Goal: Transaction & Acquisition: Obtain resource

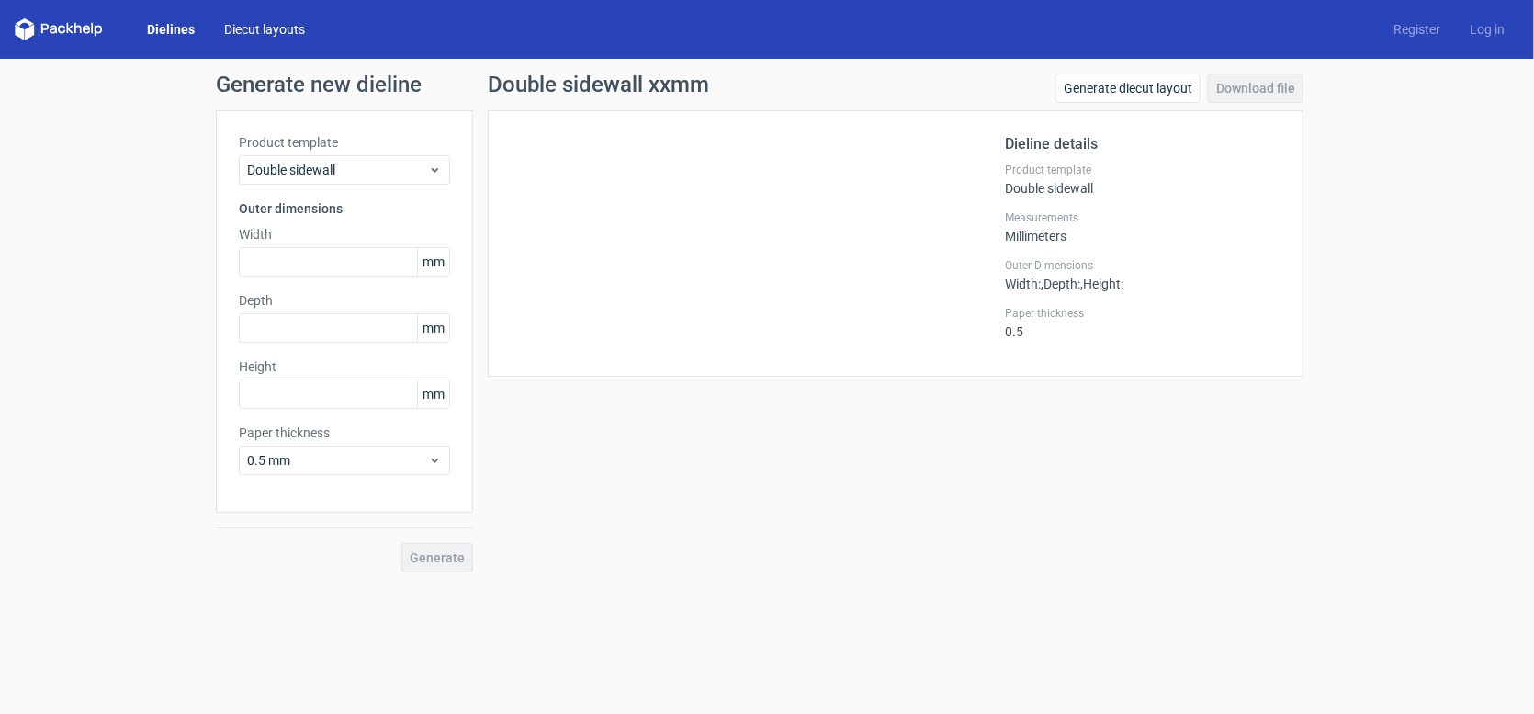
click at [273, 31] on link "Diecut layouts" at bounding box center [264, 29] width 110 height 18
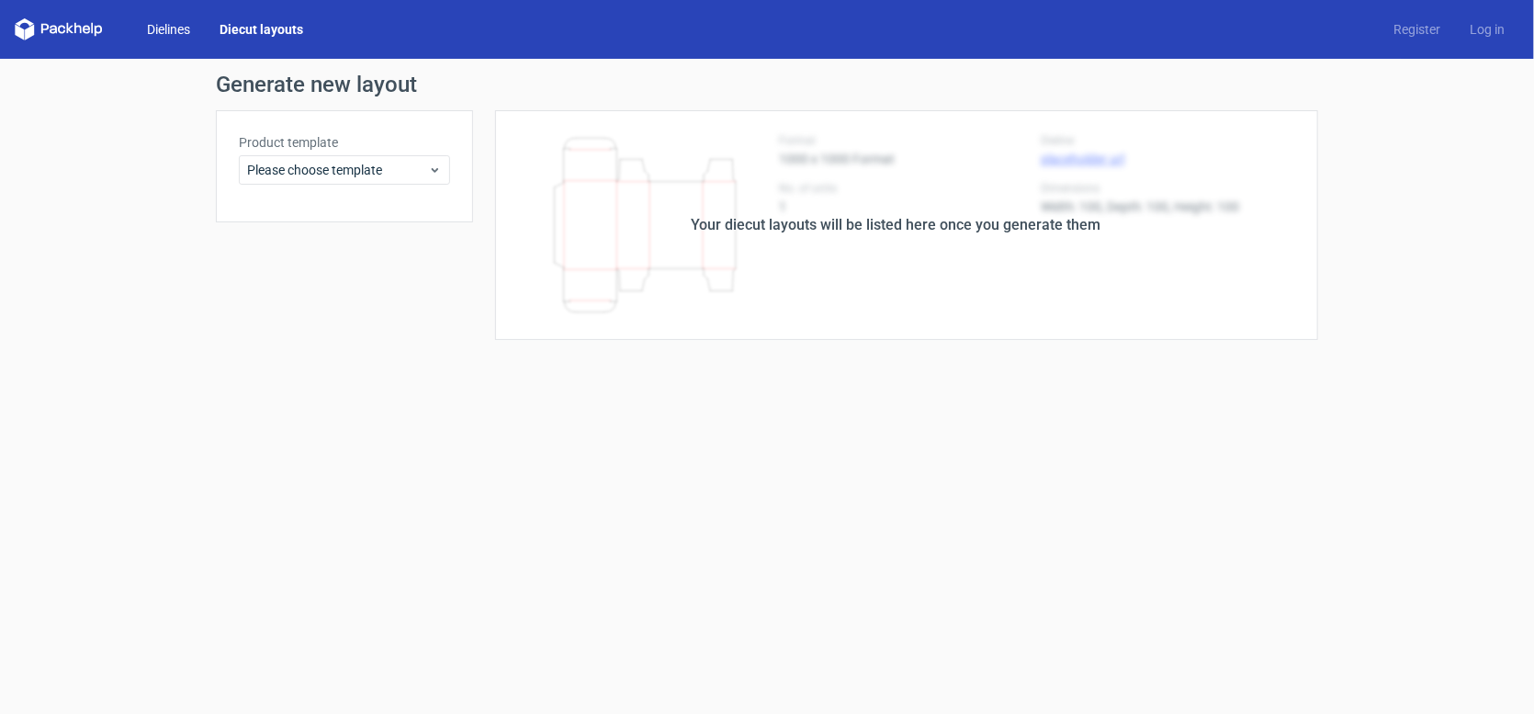
click at [172, 29] on link "Dielines" at bounding box center [168, 29] width 73 height 18
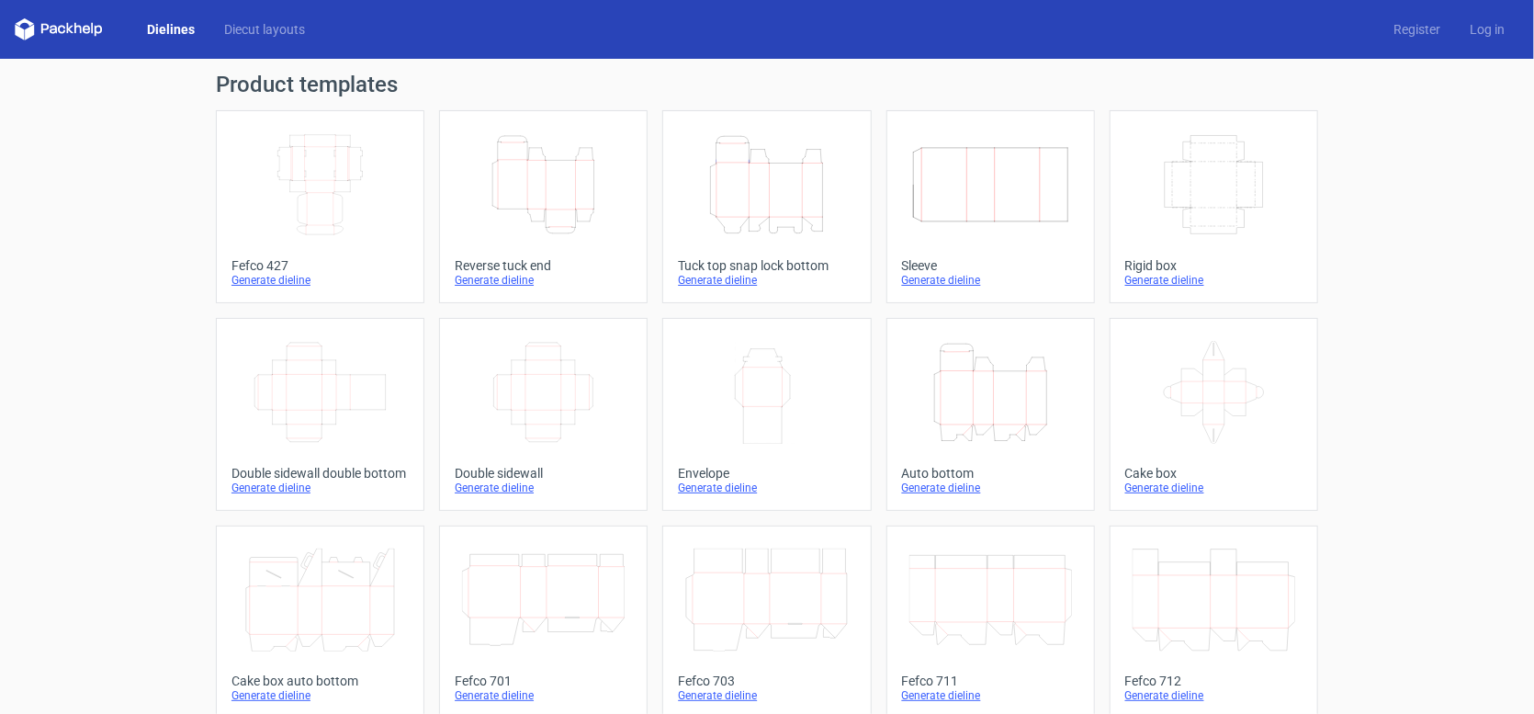
click at [771, 187] on icon "Height Depth Width" at bounding box center [766, 184] width 163 height 103
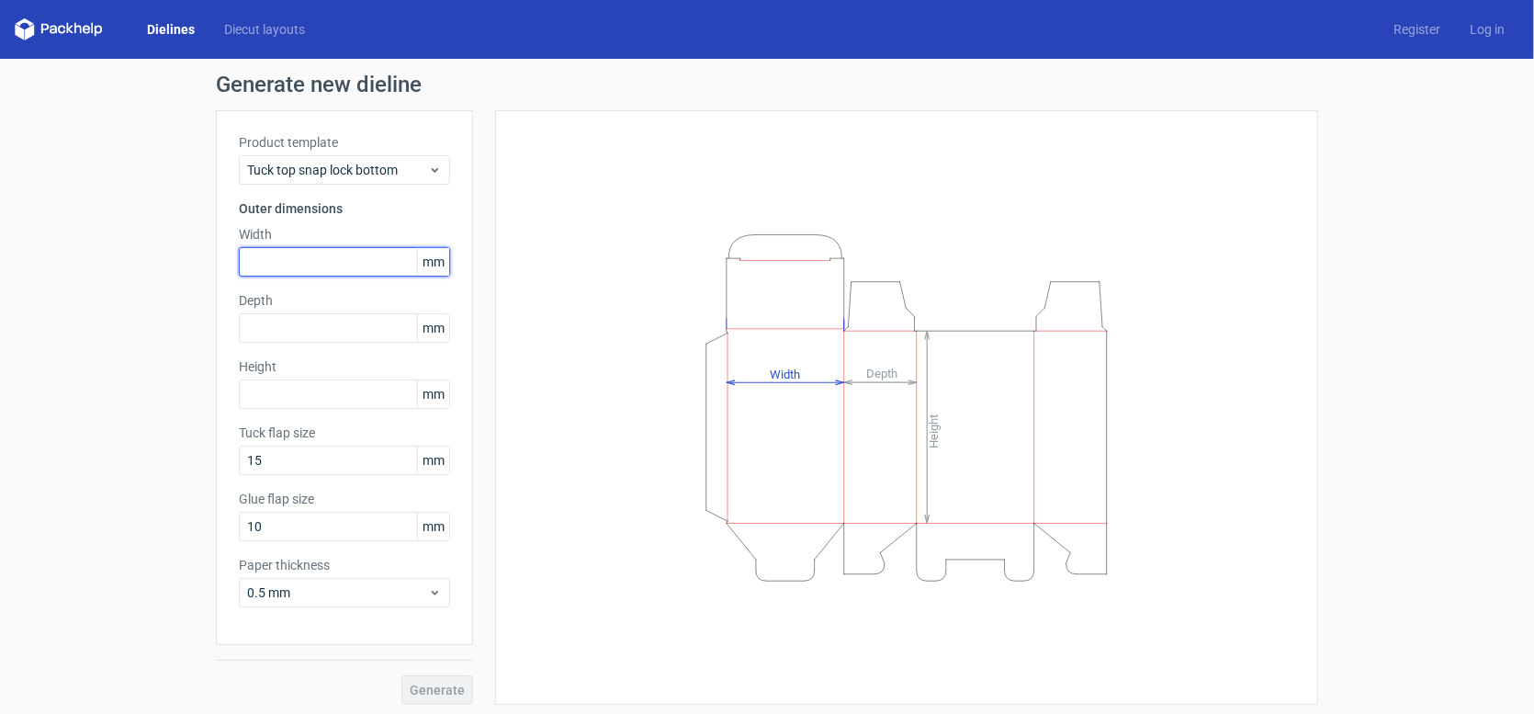
drag, startPoint x: 325, startPoint y: 257, endPoint x: 239, endPoint y: 254, distance: 86.4
click at [239, 254] on input "text" at bounding box center [344, 261] width 211 height 29
type input "112"
click at [275, 321] on input "text" at bounding box center [344, 327] width 211 height 29
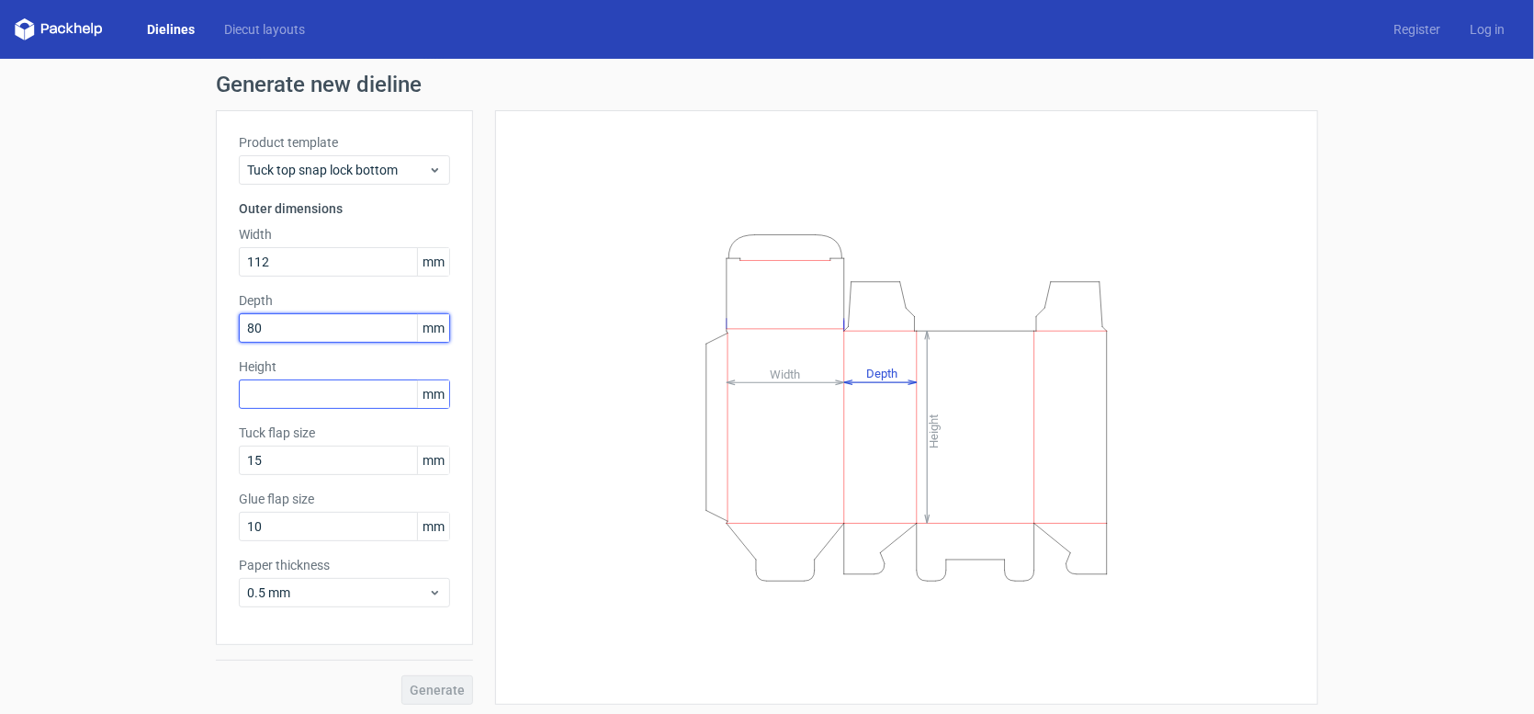
type input "80"
click at [309, 391] on input "text" at bounding box center [344, 393] width 211 height 29
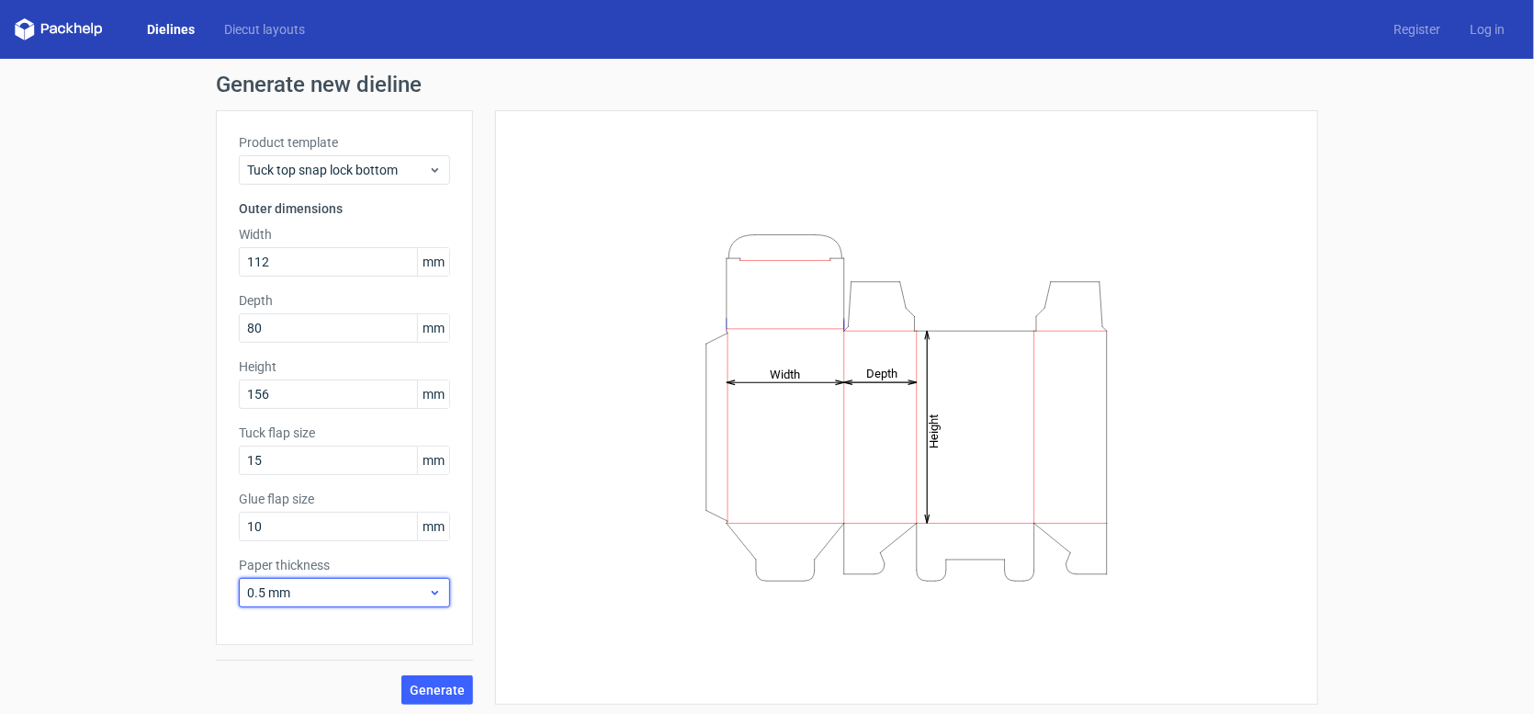
click at [356, 592] on span "0.5 mm" at bounding box center [337, 592] width 181 height 18
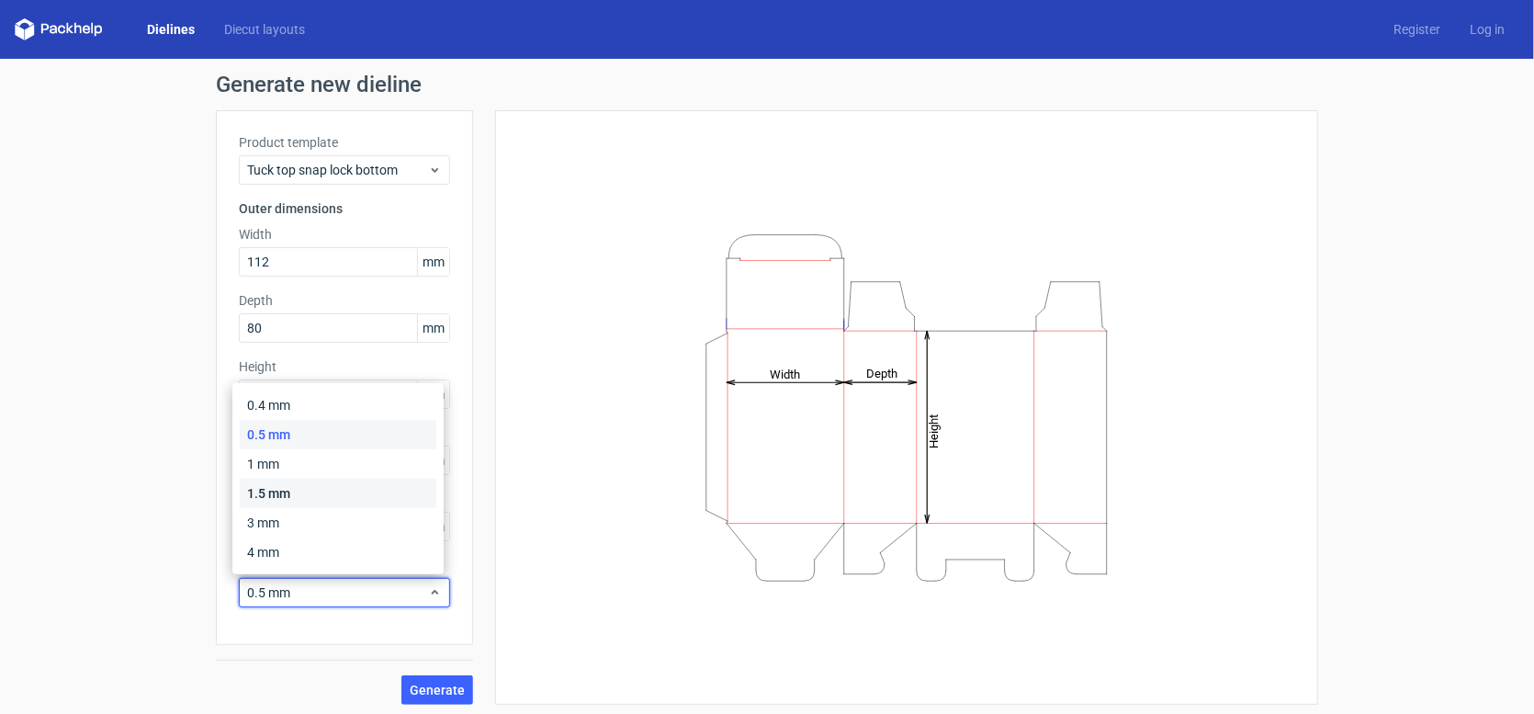
click at [311, 495] on div "1.5 mm" at bounding box center [338, 492] width 197 height 29
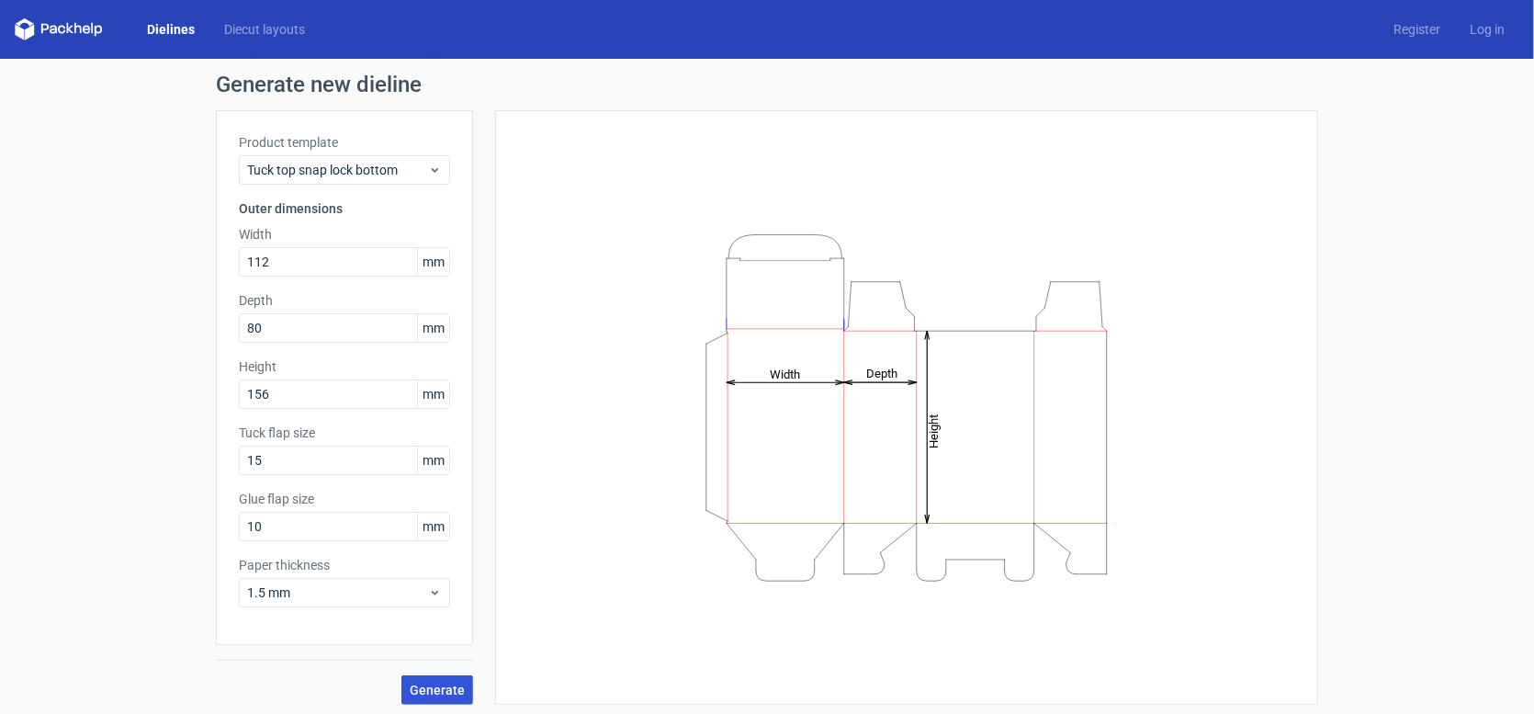
click at [427, 683] on span "Generate" at bounding box center [437, 689] width 55 height 13
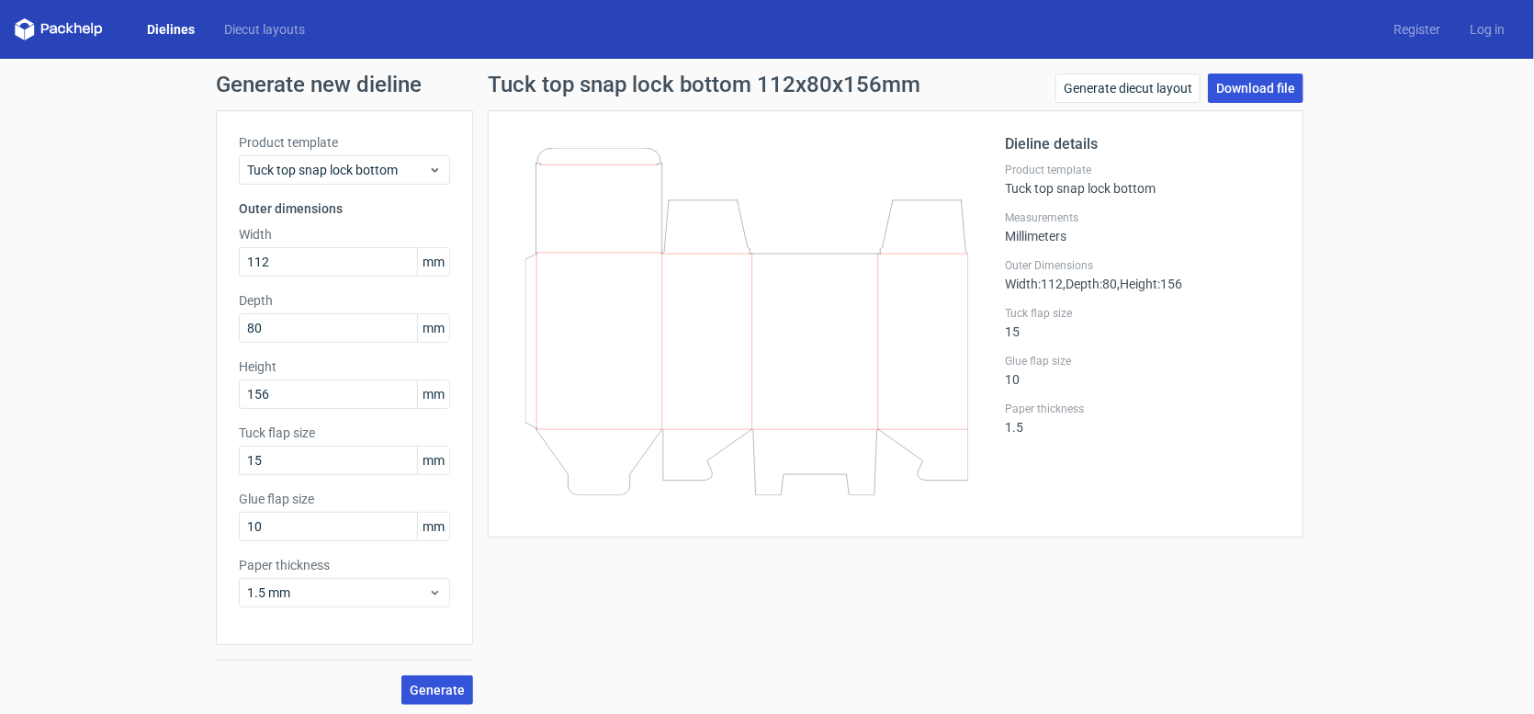
click at [1246, 84] on link "Download file" at bounding box center [1256, 87] width 96 height 29
drag, startPoint x: 287, startPoint y: 393, endPoint x: 195, endPoint y: 385, distance: 92.2
click at [195, 385] on div "Generate new dieline Product template Tuck top snap lock bottom Outer dimension…" at bounding box center [767, 389] width 1534 height 660
type input "78"
click at [428, 684] on span "Generate" at bounding box center [437, 689] width 55 height 13
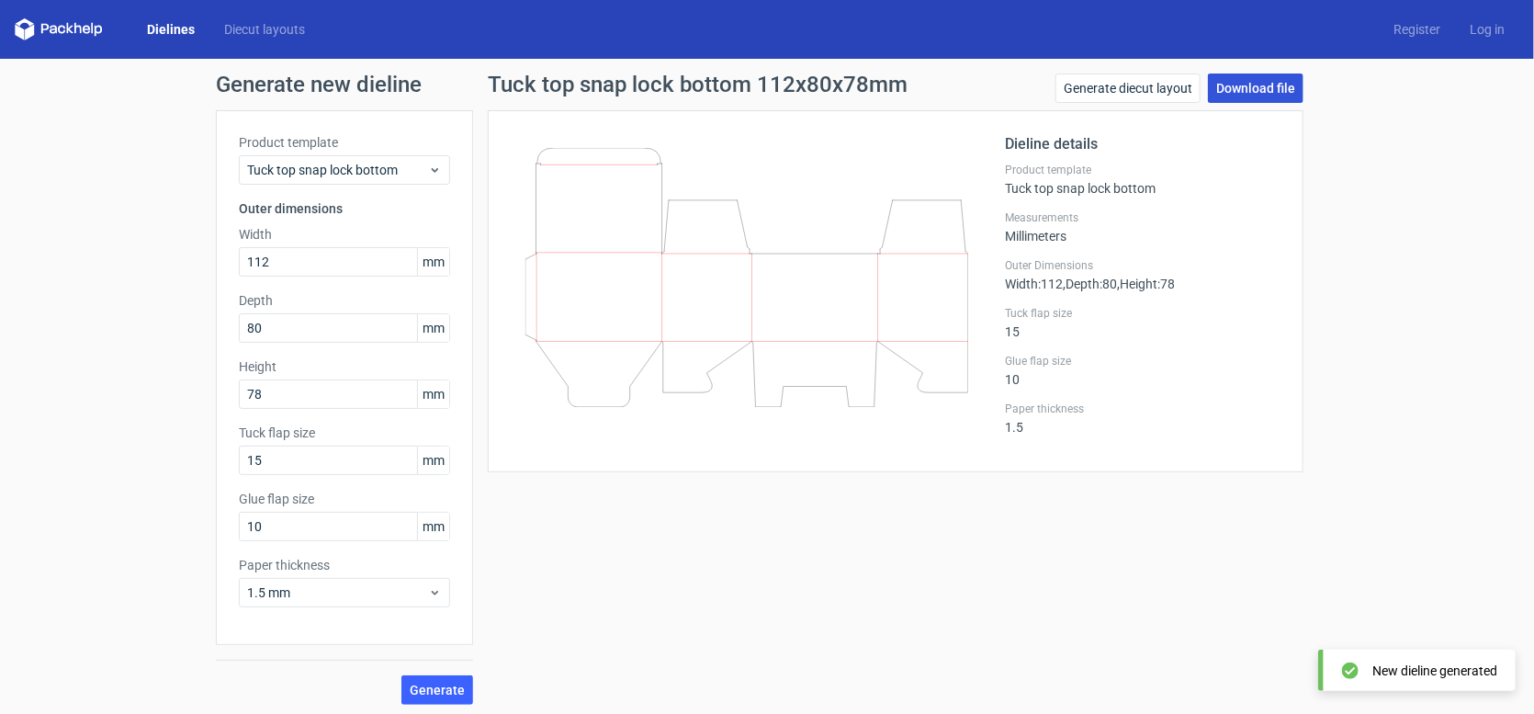
click at [1246, 90] on link "Download file" at bounding box center [1256, 87] width 96 height 29
drag, startPoint x: 291, startPoint y: 259, endPoint x: 213, endPoint y: 257, distance: 78.1
click at [216, 257] on div "Product template Tuck top snap lock bottom Outer dimensions Width 112 mm Depth …" at bounding box center [344, 377] width 257 height 534
type input "160"
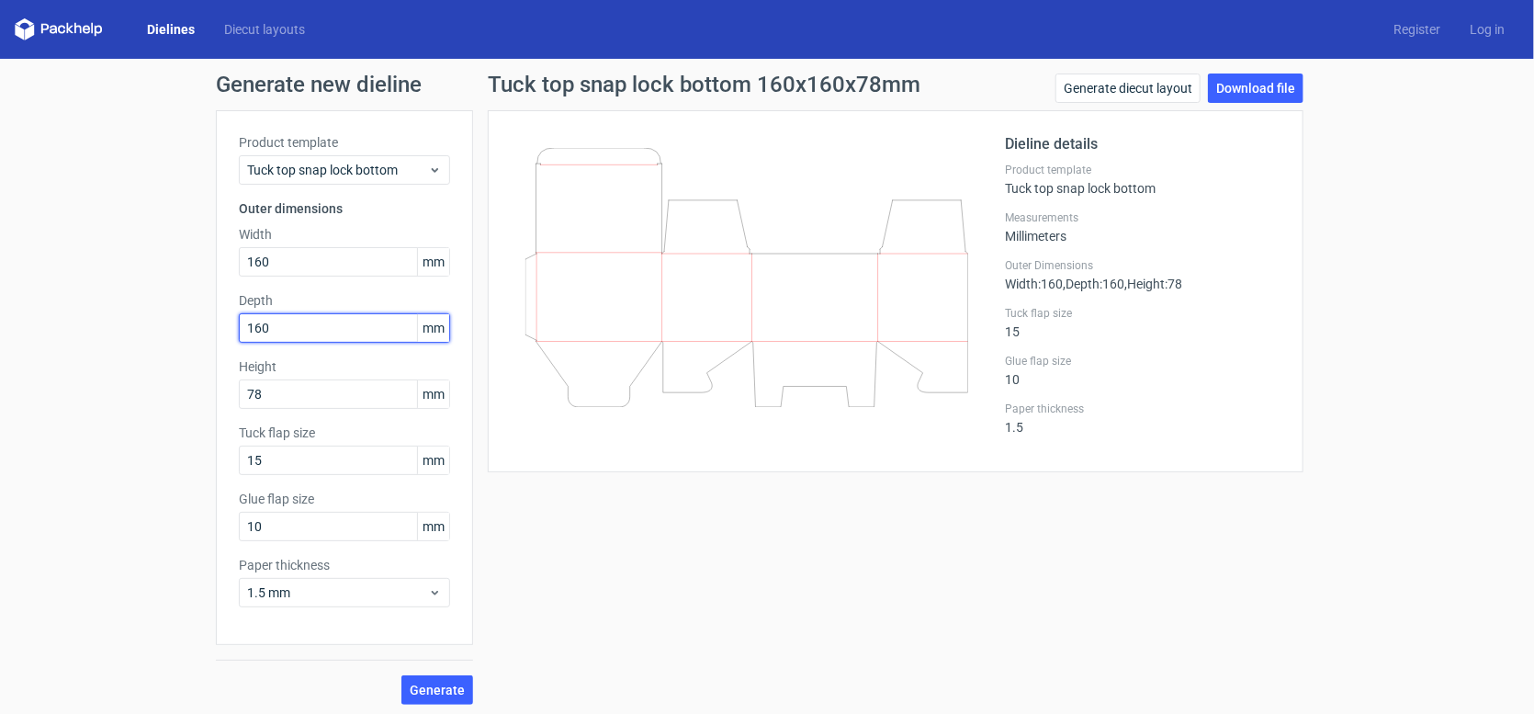
type input "160"
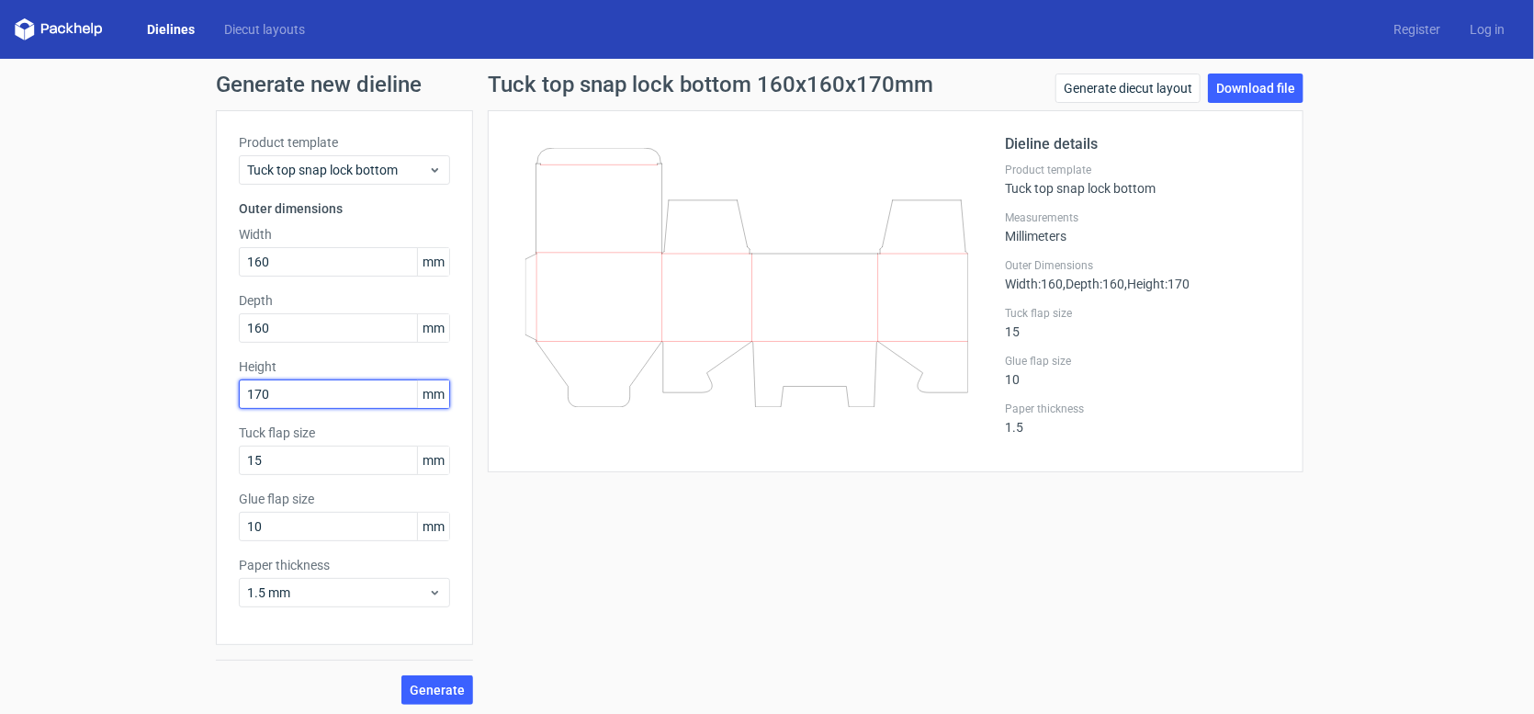
type input "170"
click at [401, 675] on button "Generate" at bounding box center [437, 689] width 72 height 29
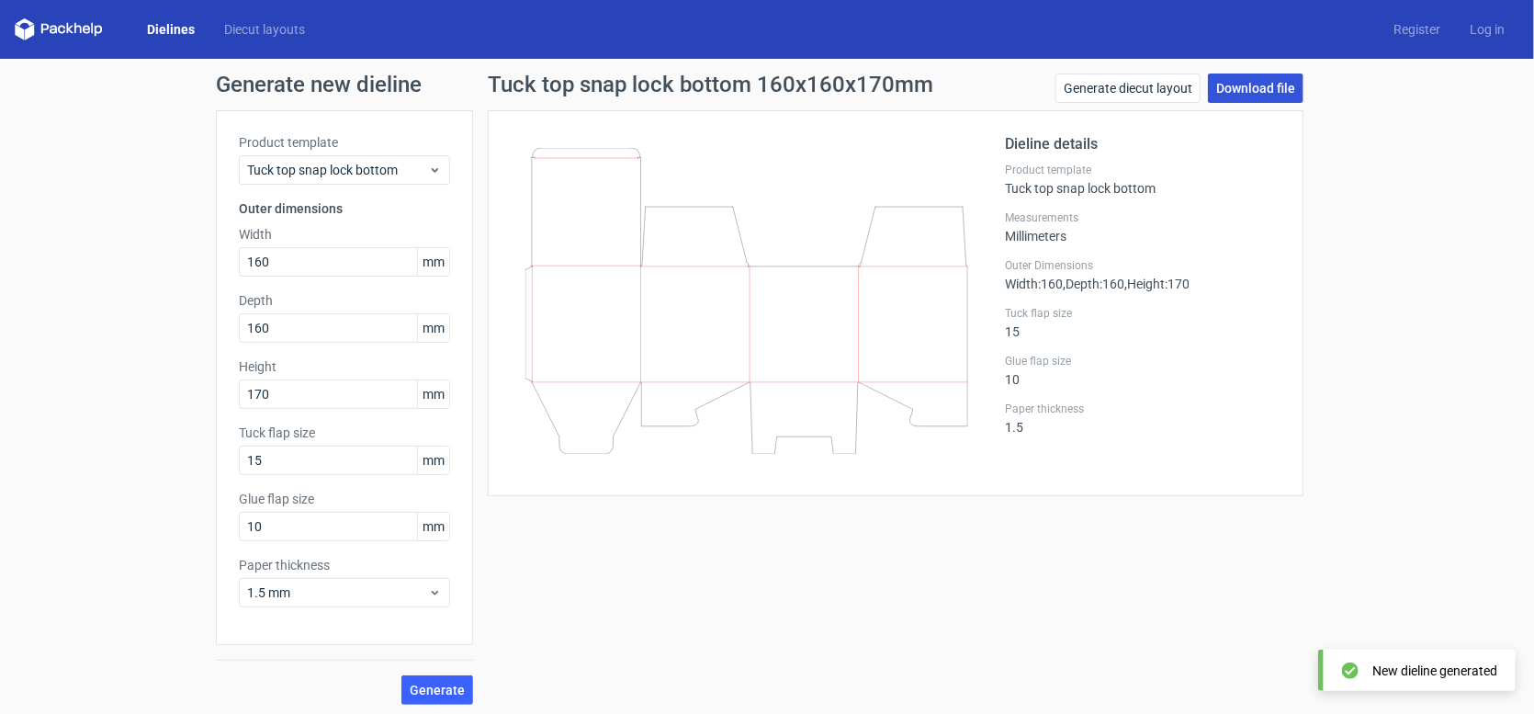
click at [1264, 91] on link "Download file" at bounding box center [1256, 87] width 96 height 29
